Goal: Task Accomplishment & Management: Manage account settings

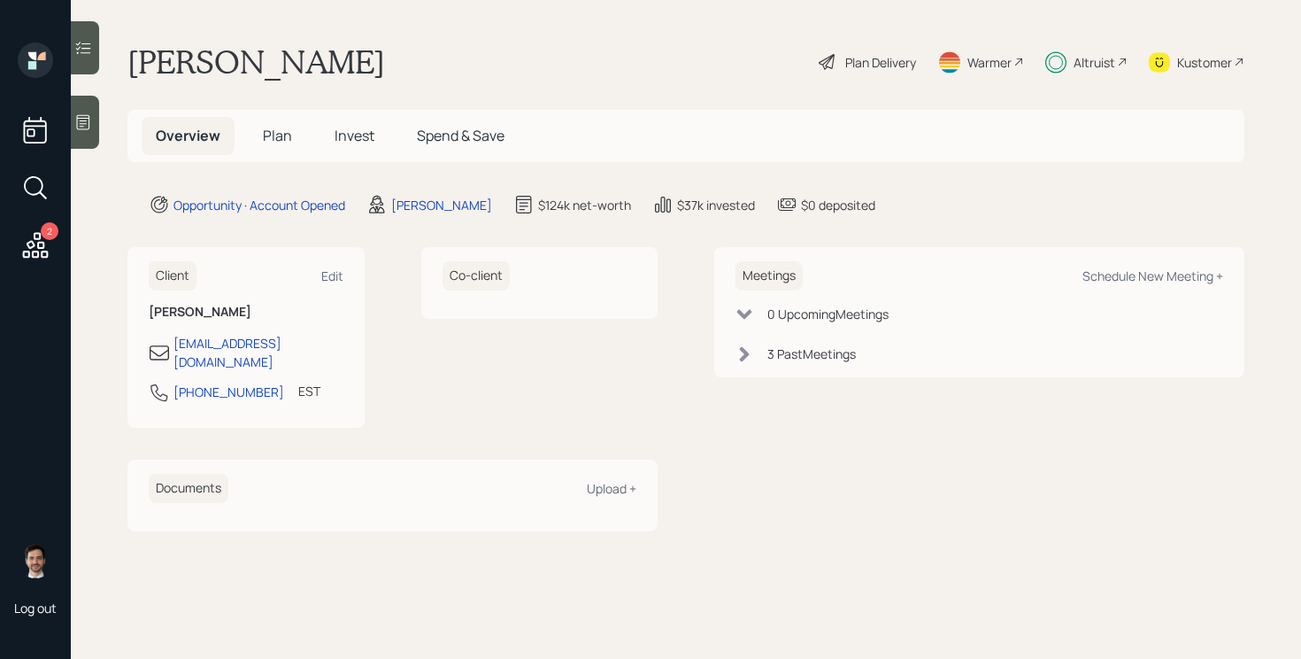
click at [347, 135] on span "Invest" at bounding box center [355, 135] width 40 height 19
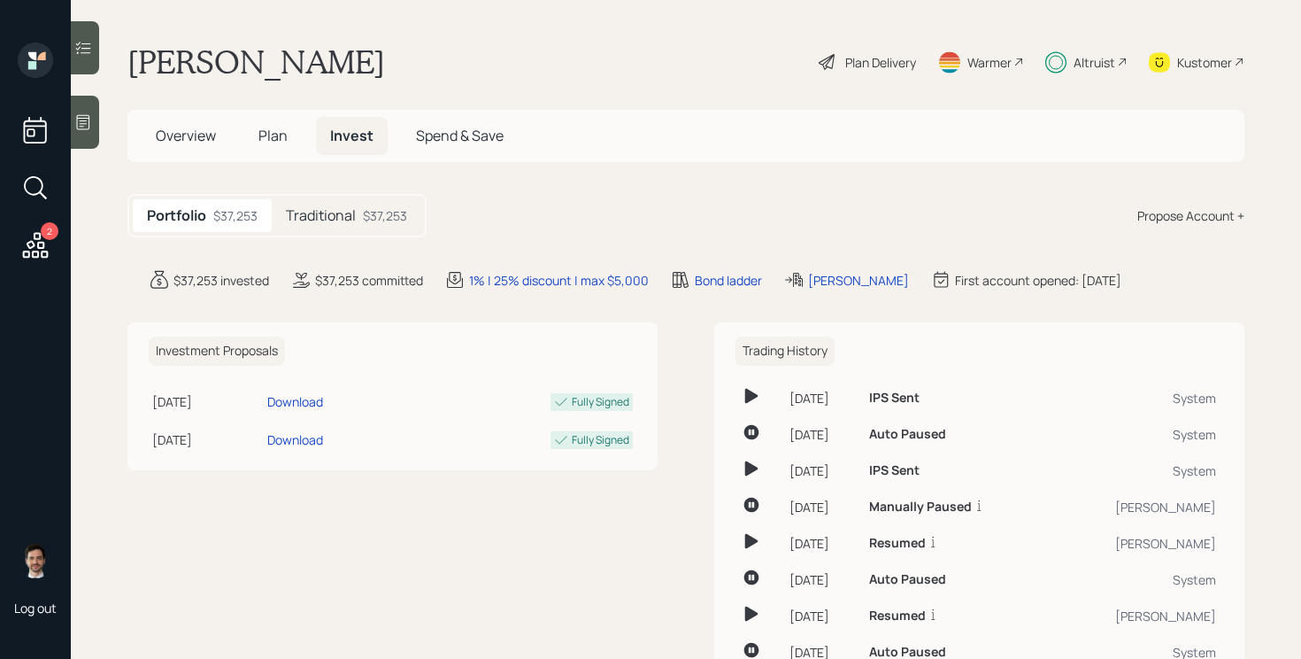
click at [332, 188] on main "[PERSON_NAME] Plan Delivery Warmer Altruist Kustomer Overview Plan Invest Spend…" at bounding box center [686, 329] width 1230 height 659
click at [332, 207] on h5 "Traditional" at bounding box center [321, 215] width 70 height 17
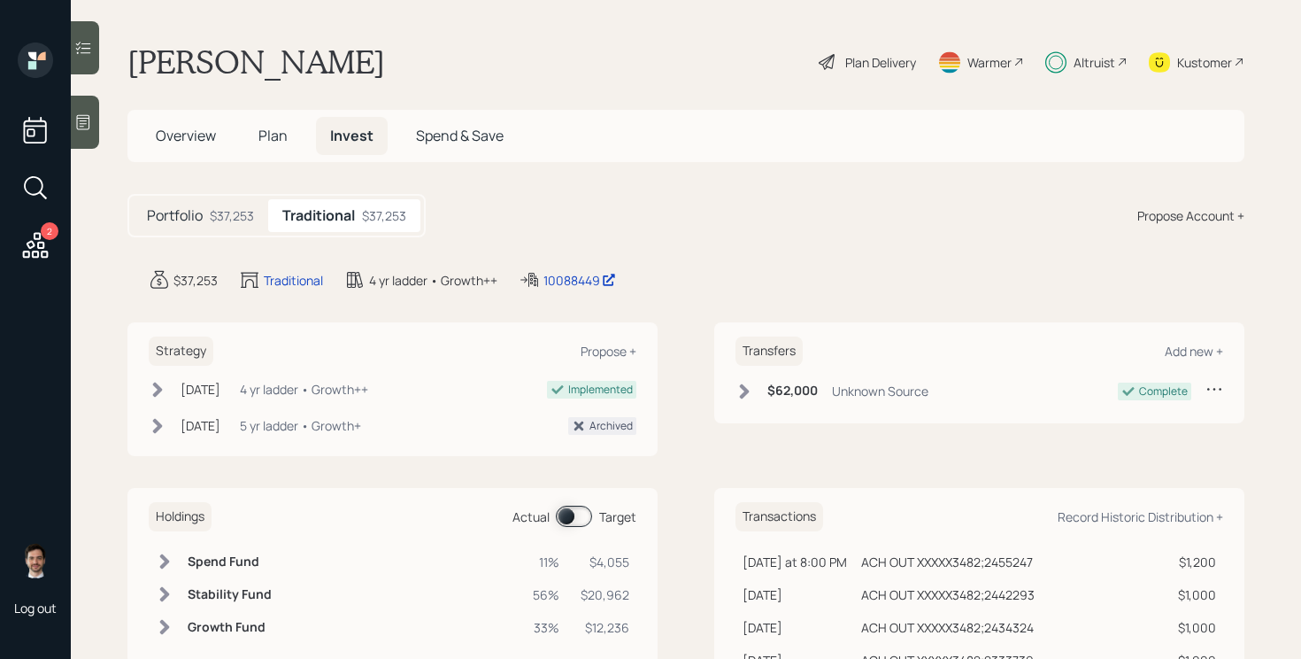
click at [584, 521] on span at bounding box center [574, 515] width 36 height 21
click at [683, 199] on div "Portfolio $37,253 Traditional $37,253 Propose Account +" at bounding box center [685, 215] width 1117 height 43
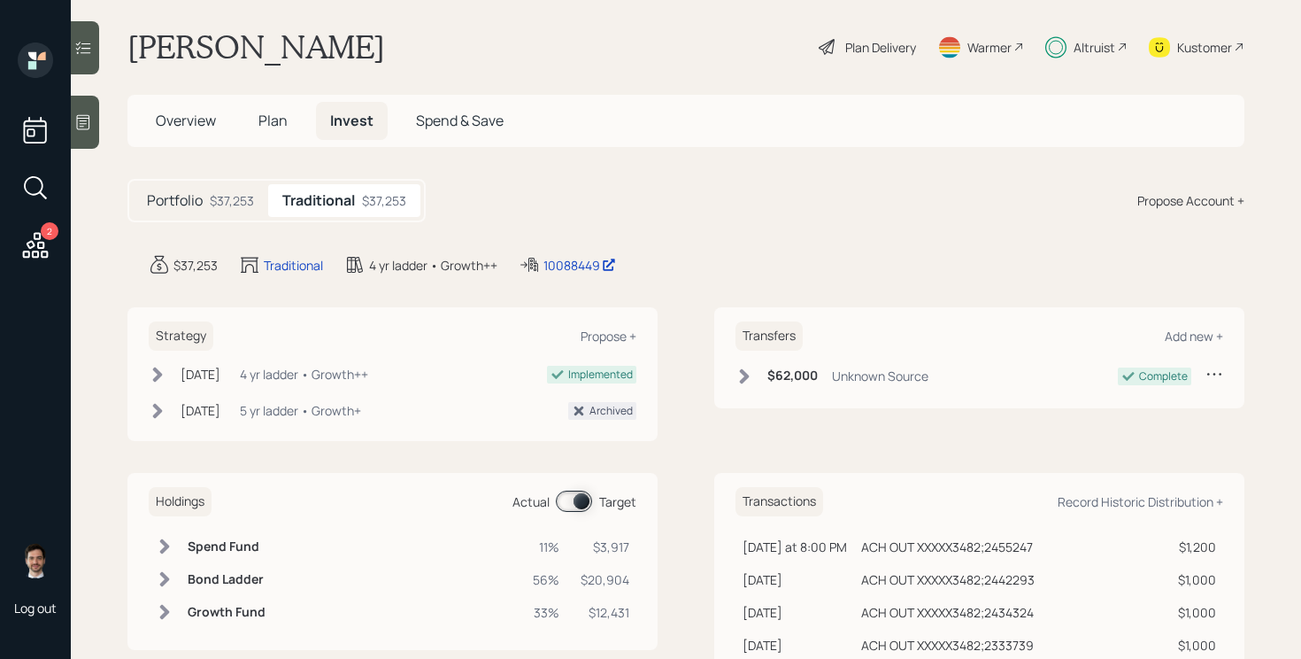
scroll to position [8, 0]
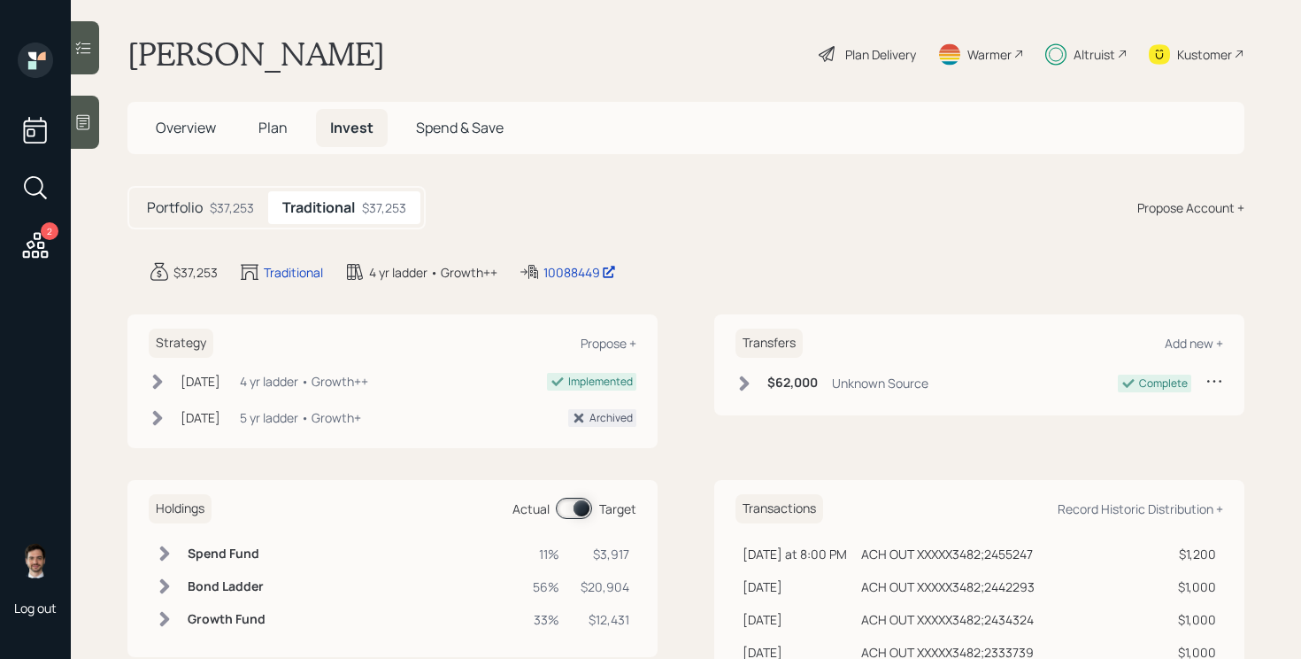
click at [269, 122] on span "Plan" at bounding box center [272, 127] width 29 height 19
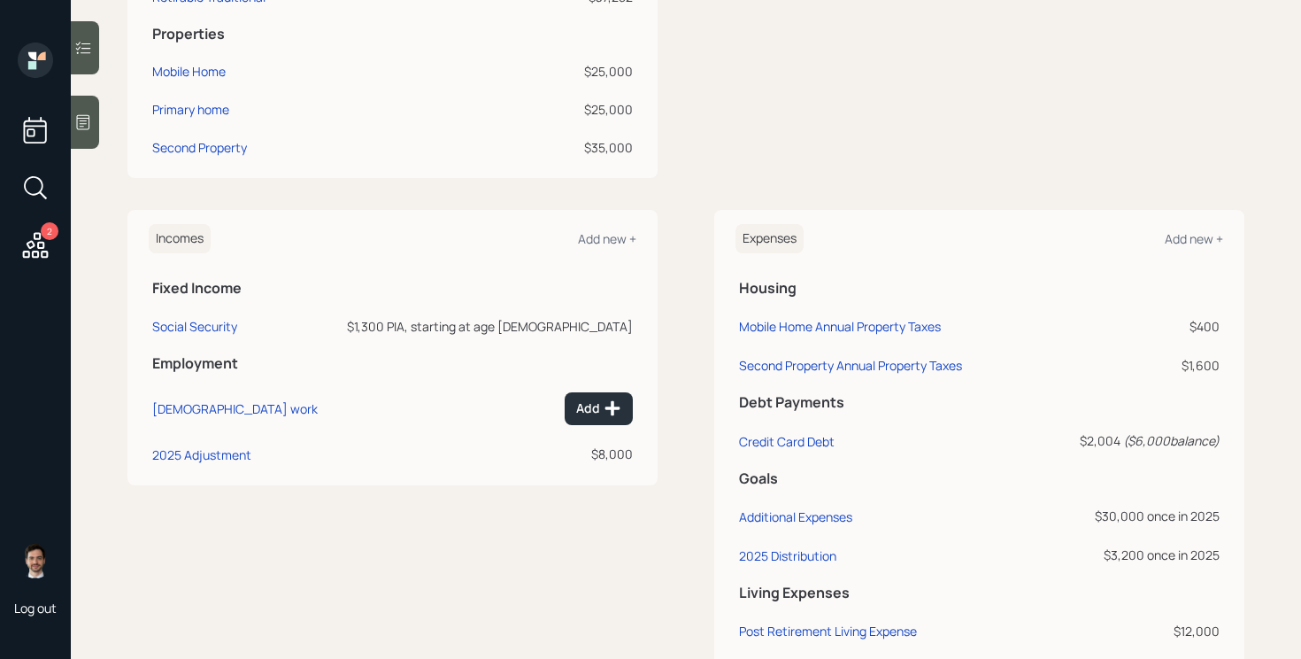
scroll to position [861, 0]
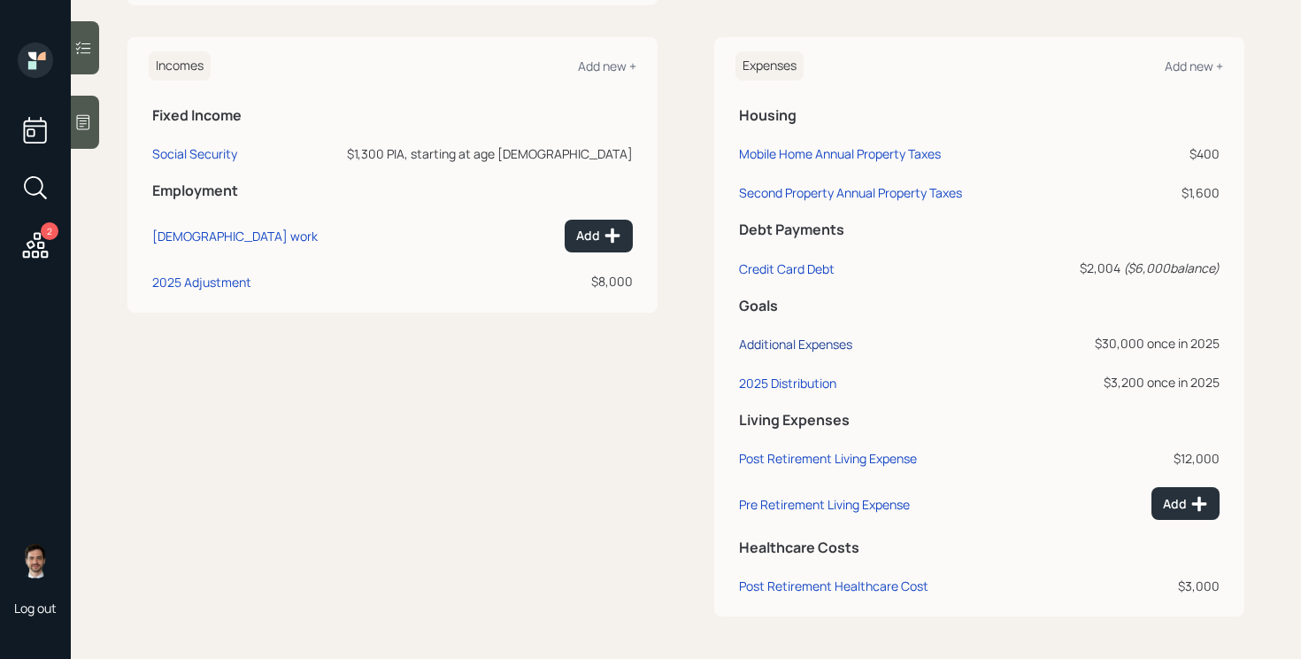
click at [822, 339] on div "Additional Expenses" at bounding box center [795, 343] width 113 height 17
select select "0"
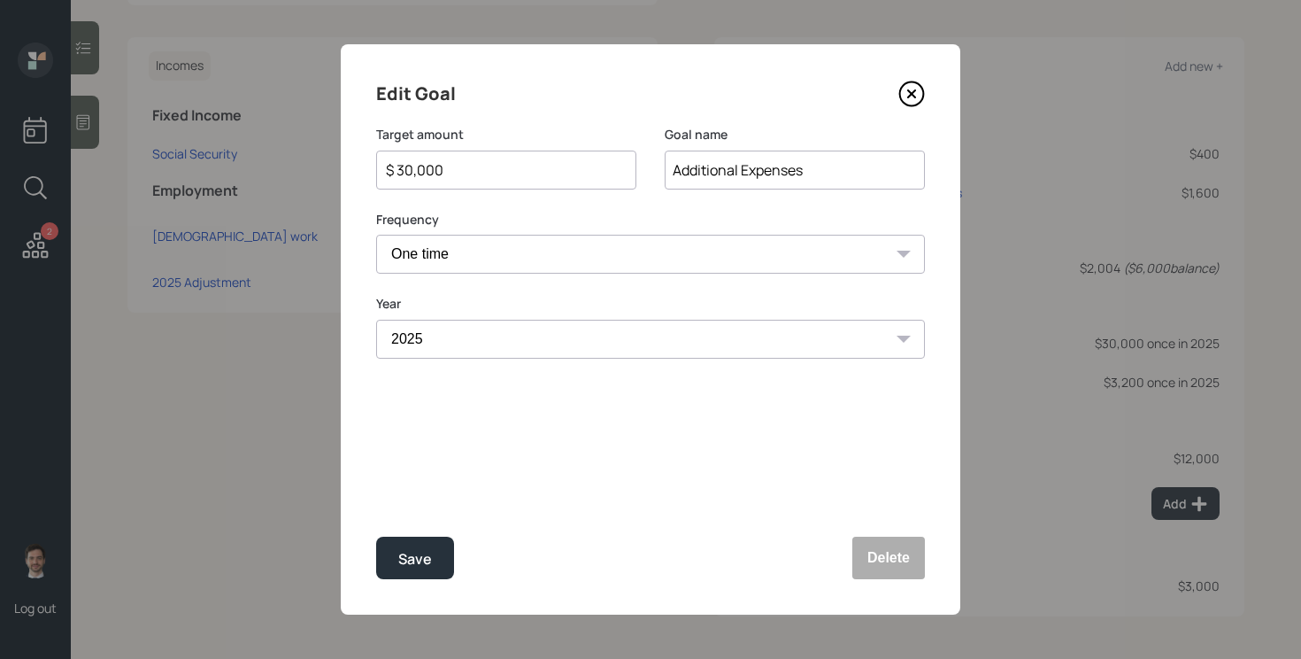
click at [546, 167] on input "$ 30,000" at bounding box center [499, 169] width 230 height 21
click at [376, 536] on button "Save" at bounding box center [415, 557] width 78 height 42
type input "$ 30,000"
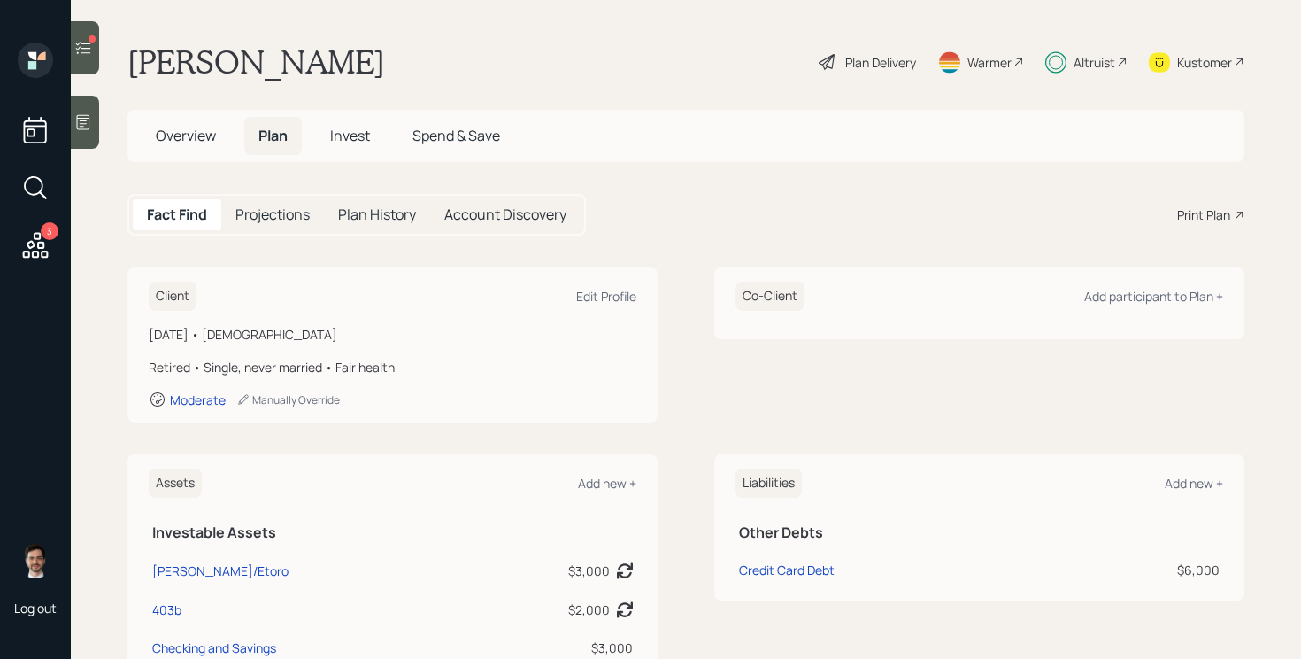
click at [346, 145] on h5 "Invest" at bounding box center [350, 136] width 68 height 38
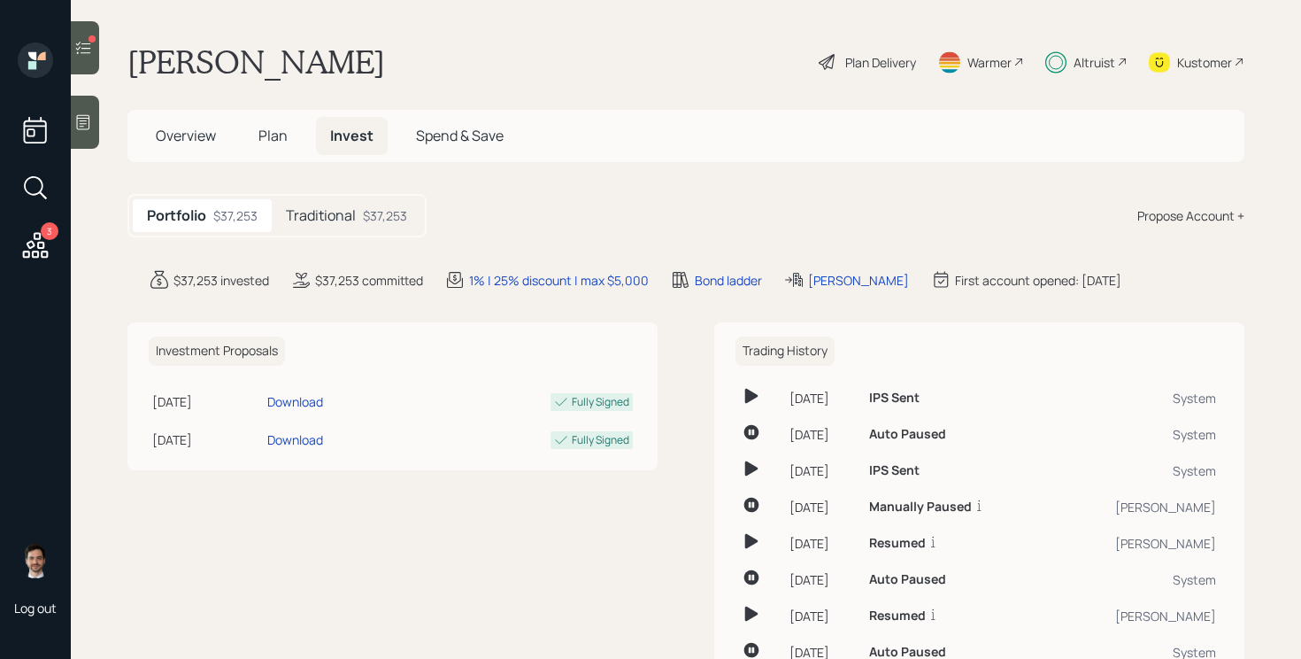
click at [344, 222] on h5 "Traditional" at bounding box center [321, 215] width 70 height 17
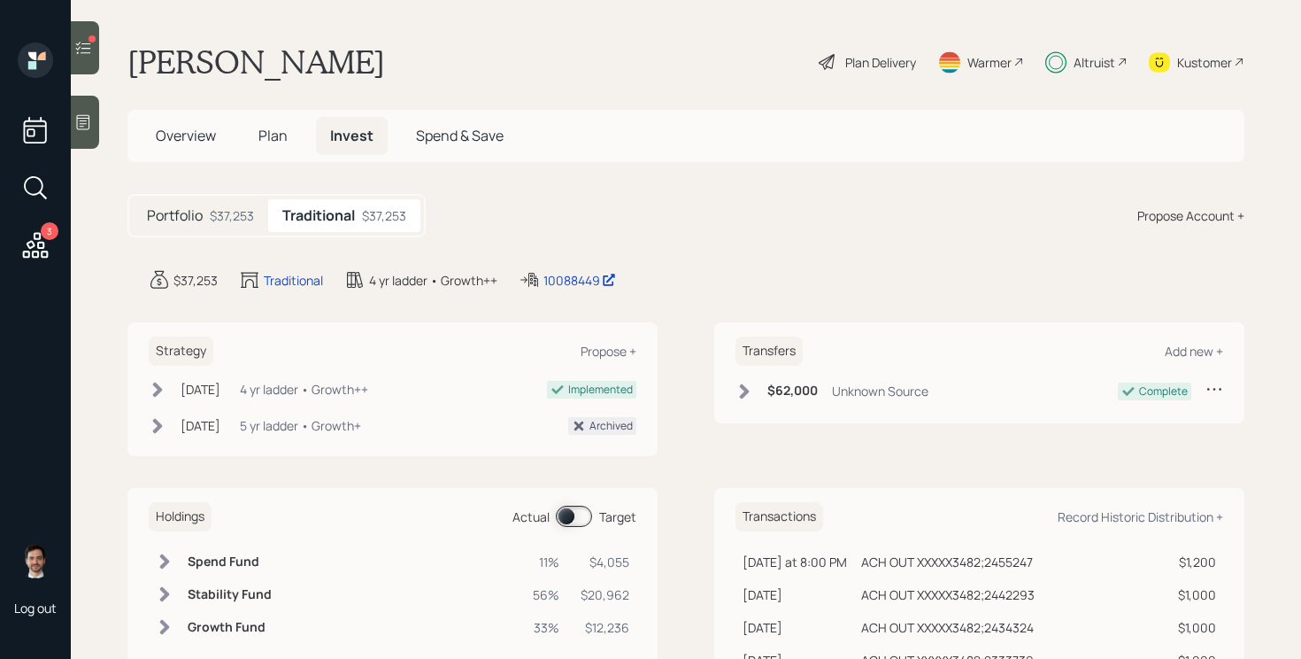
click at [568, 520] on span at bounding box center [574, 515] width 36 height 21
click at [77, 60] on div at bounding box center [85, 47] width 28 height 53
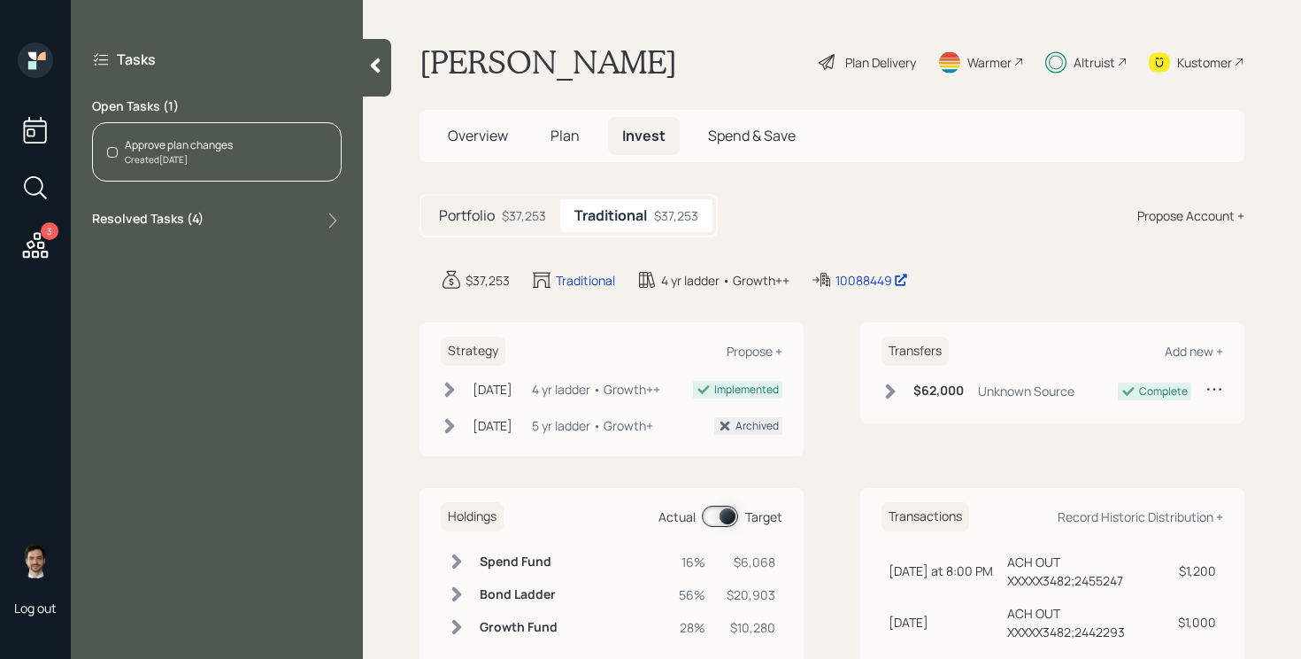
click at [281, 149] on div "Approve plan changes Created [DATE]" at bounding box center [217, 151] width 250 height 59
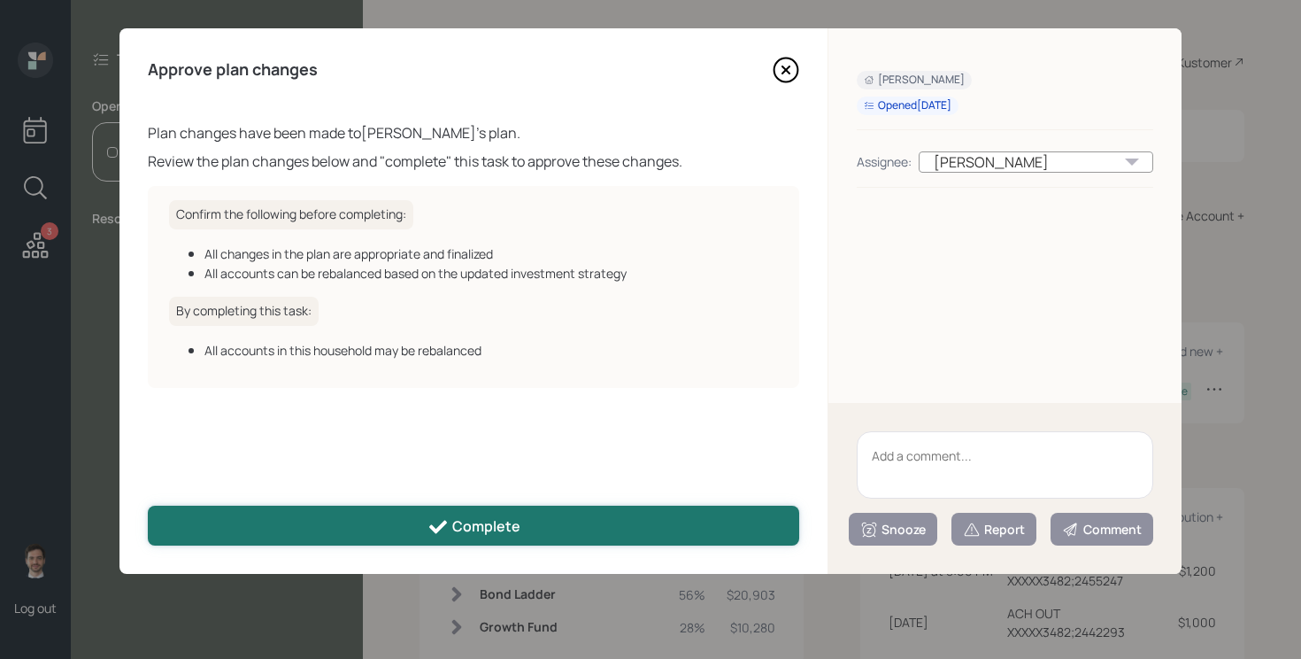
click at [612, 517] on button "Complete" at bounding box center [473, 525] width 651 height 40
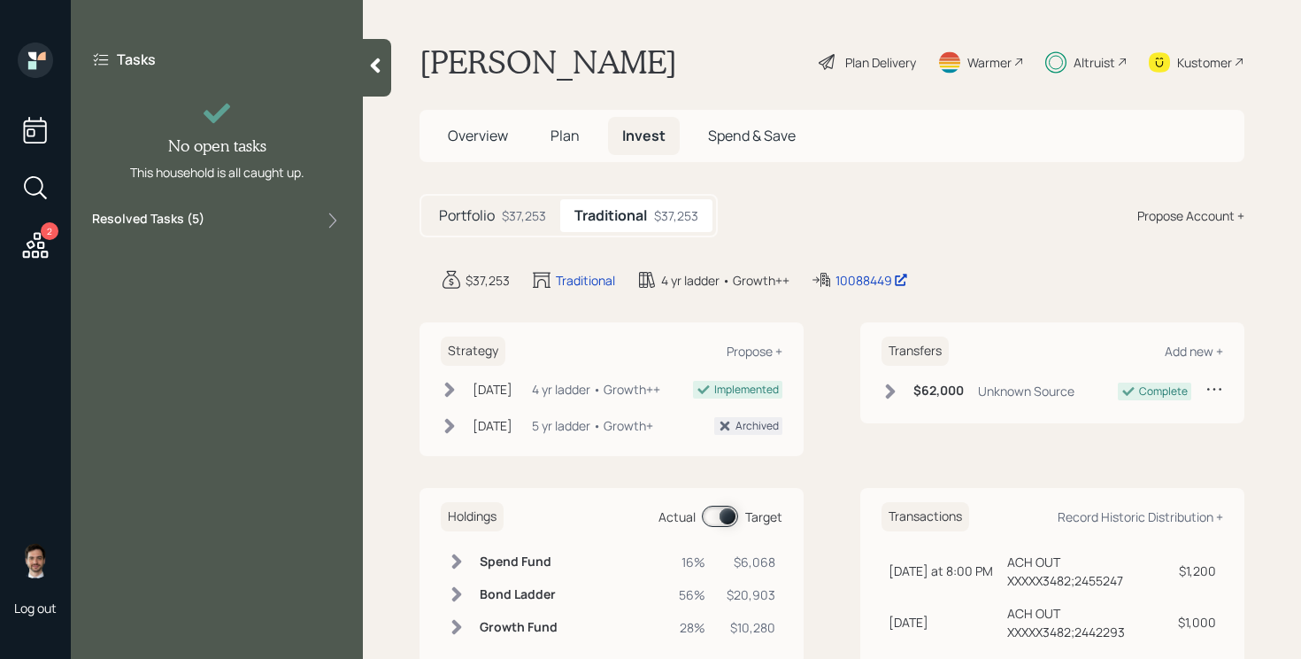
click at [50, 249] on icon at bounding box center [35, 245] width 32 height 32
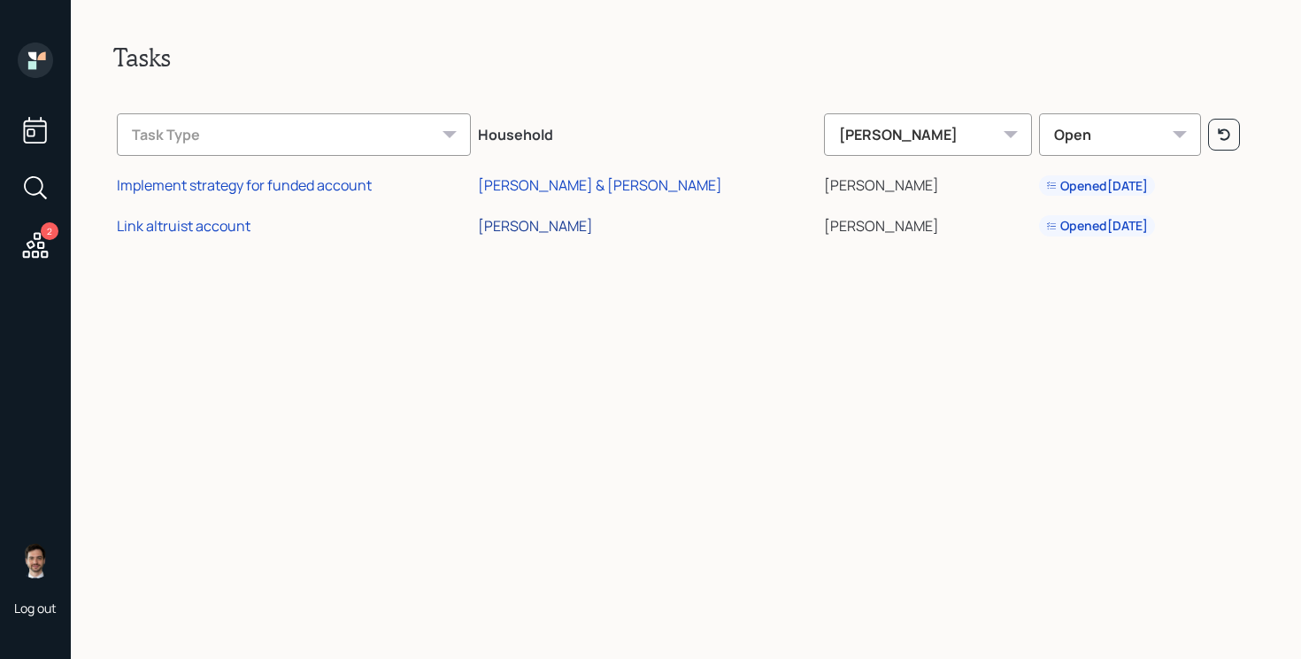
click at [544, 232] on div "[PERSON_NAME]" at bounding box center [535, 225] width 115 height 19
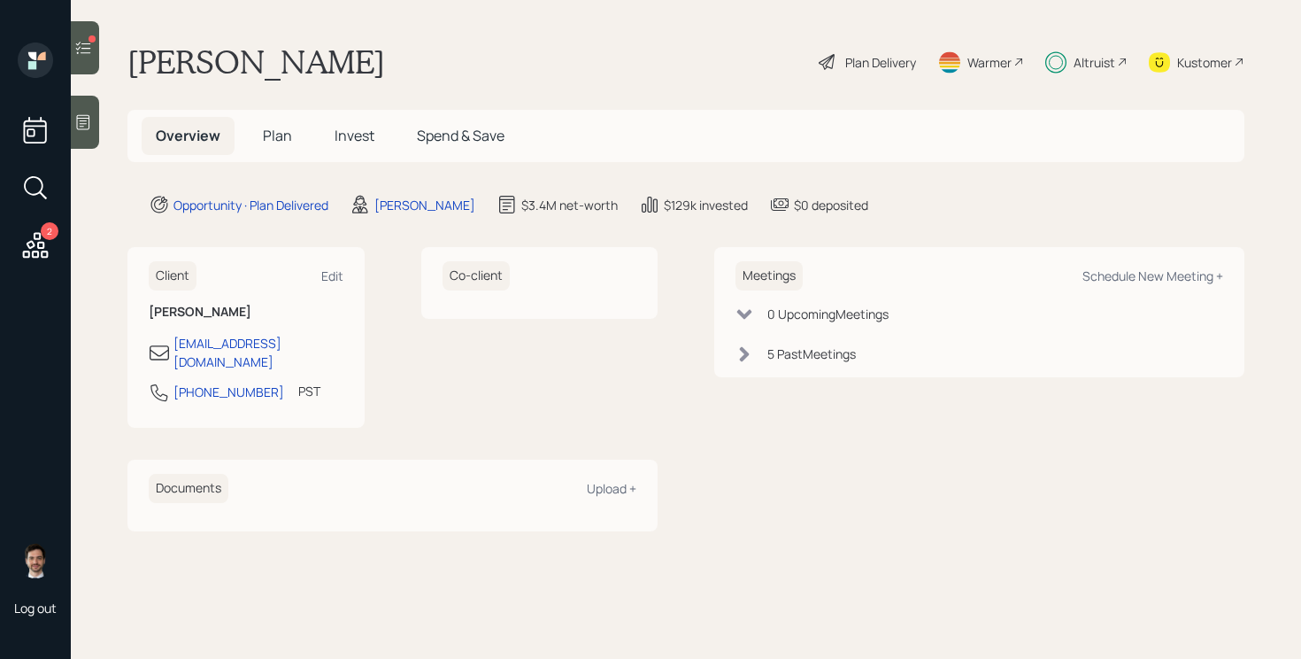
click at [354, 141] on span "Invest" at bounding box center [355, 135] width 40 height 19
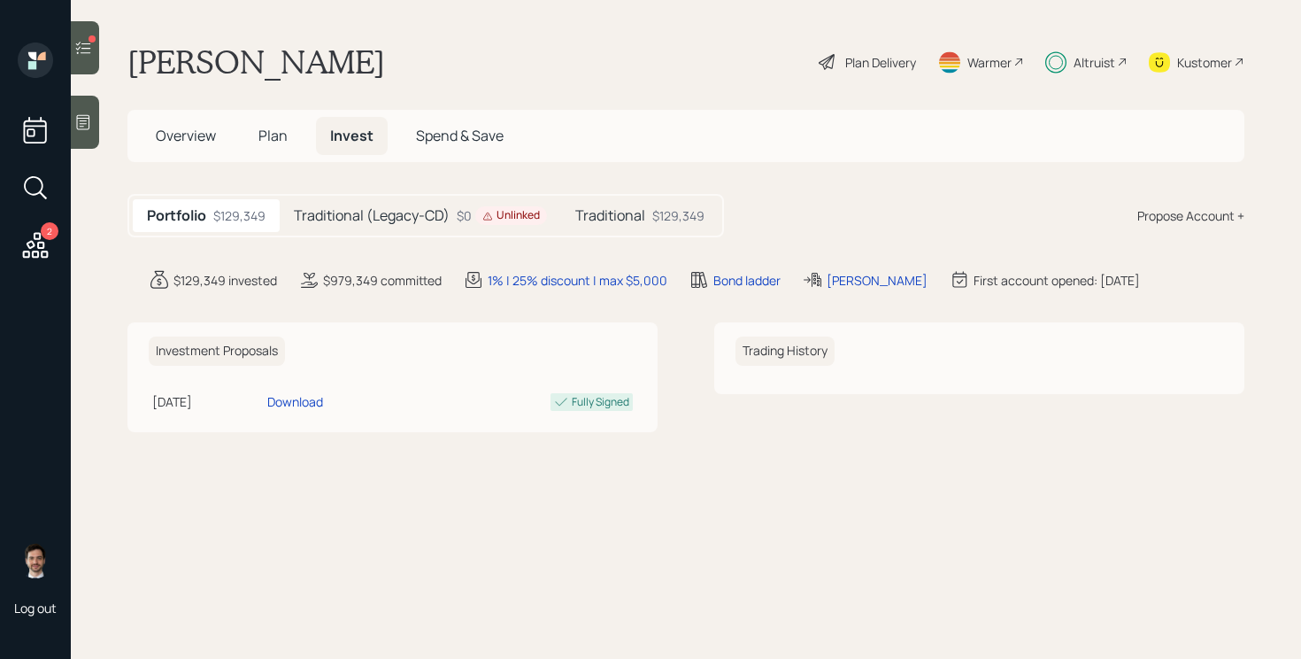
click at [403, 218] on h5 "Traditional (Legacy-CD)" at bounding box center [372, 215] width 156 height 17
